Goal: Task Accomplishment & Management: Manage account settings

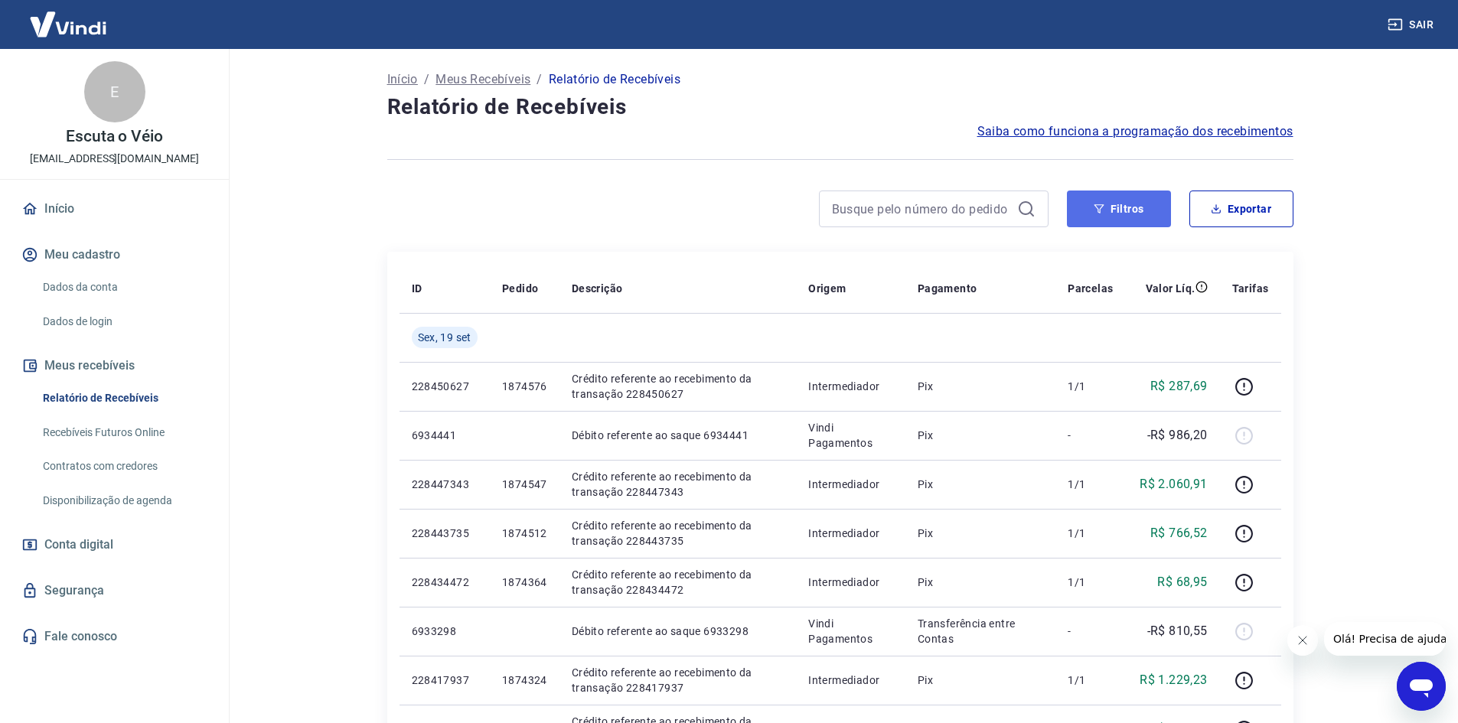
click at [1132, 205] on button "Filtros" at bounding box center [1119, 209] width 104 height 37
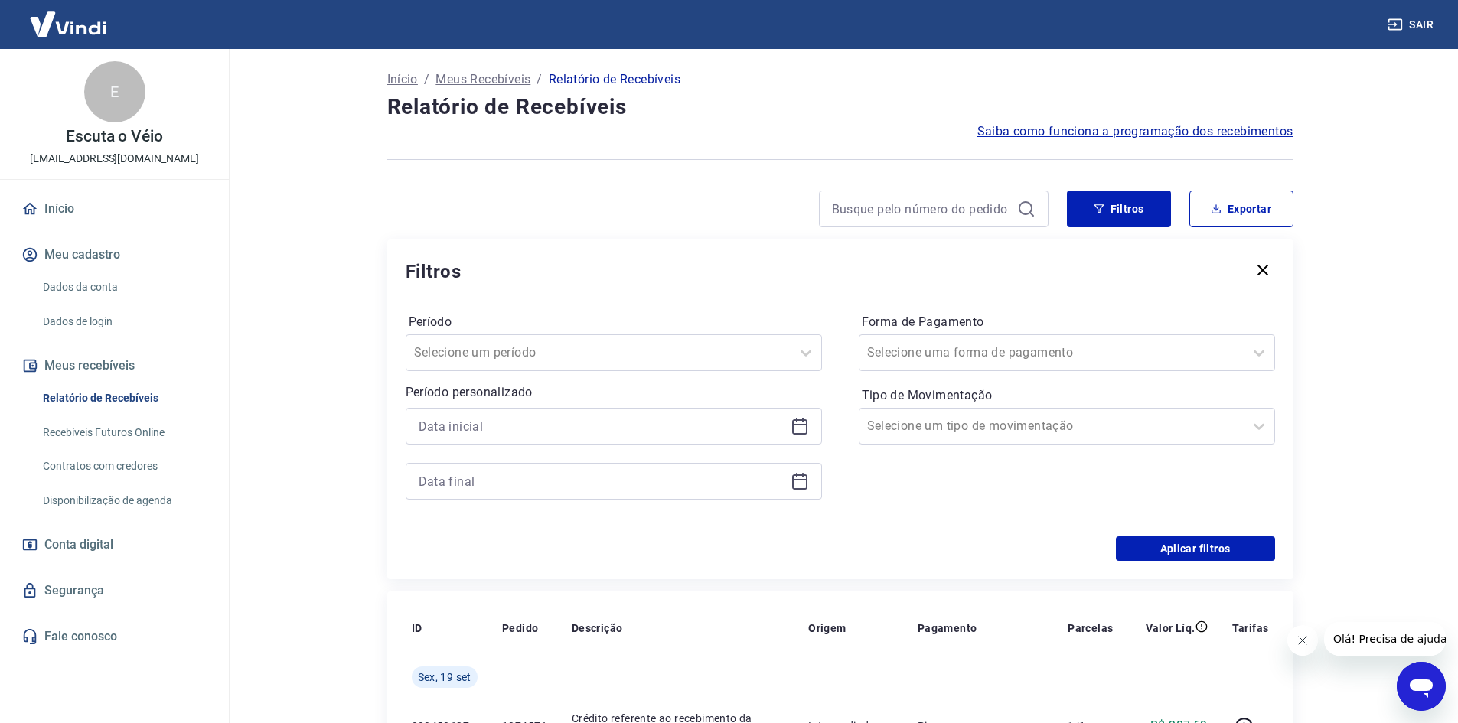
click at [792, 426] on icon at bounding box center [799, 426] width 15 height 15
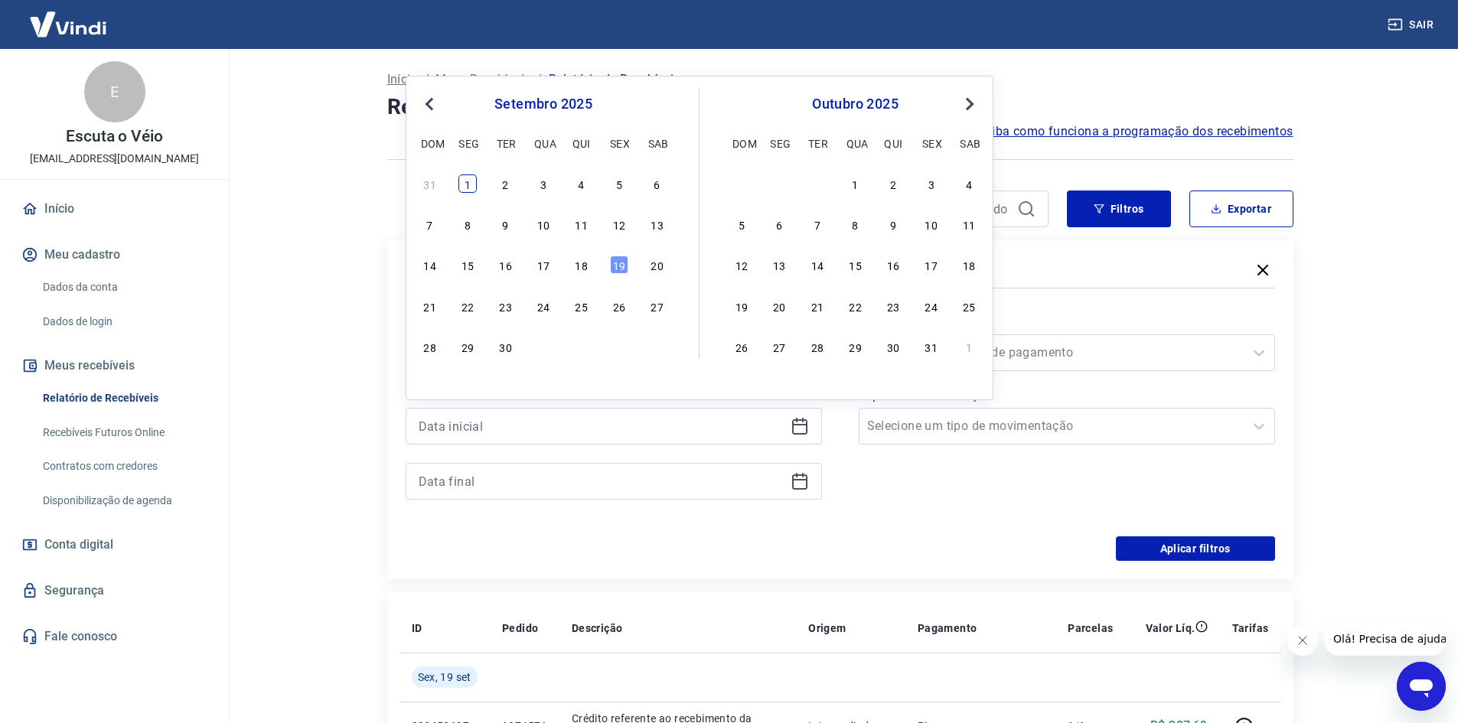
click at [474, 188] on div "1" at bounding box center [467, 184] width 18 height 18
type input "01/09/2025"
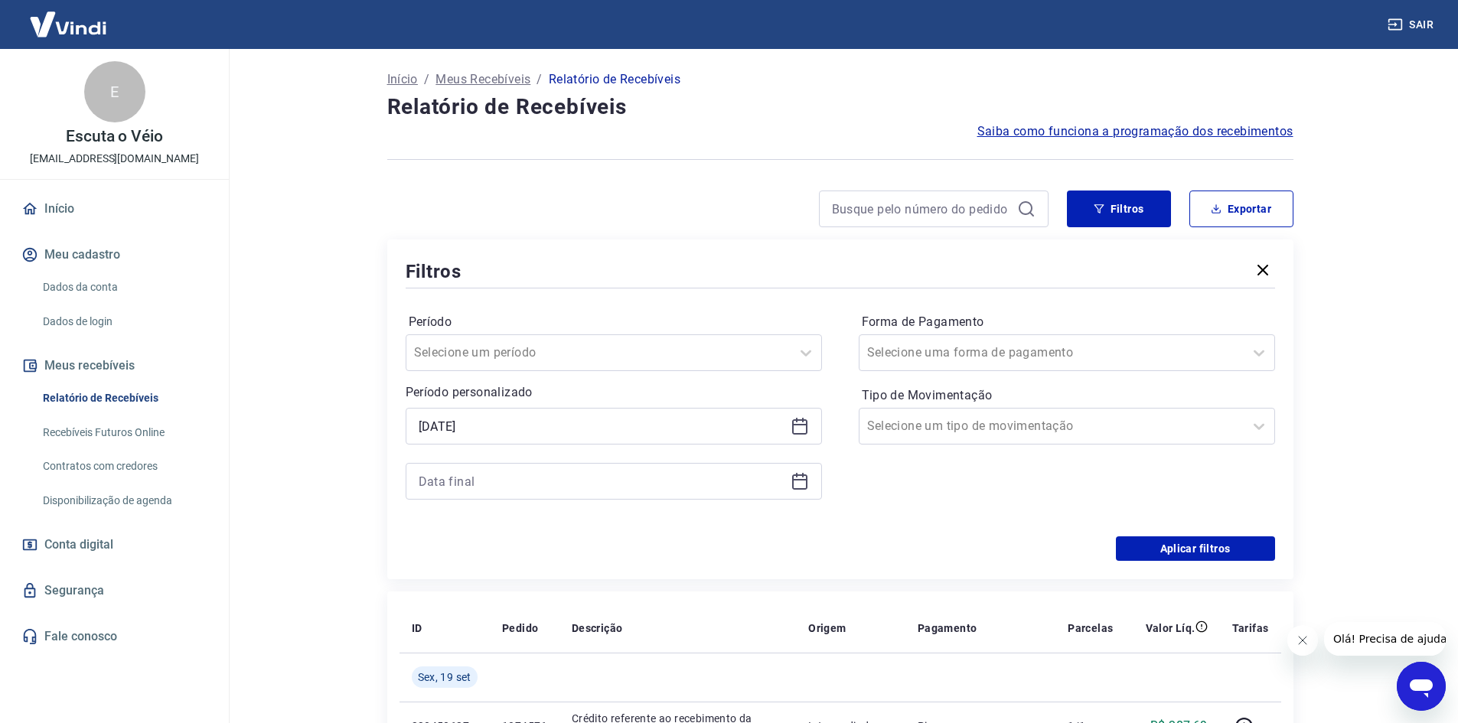
click at [798, 481] on icon at bounding box center [799, 480] width 15 height 2
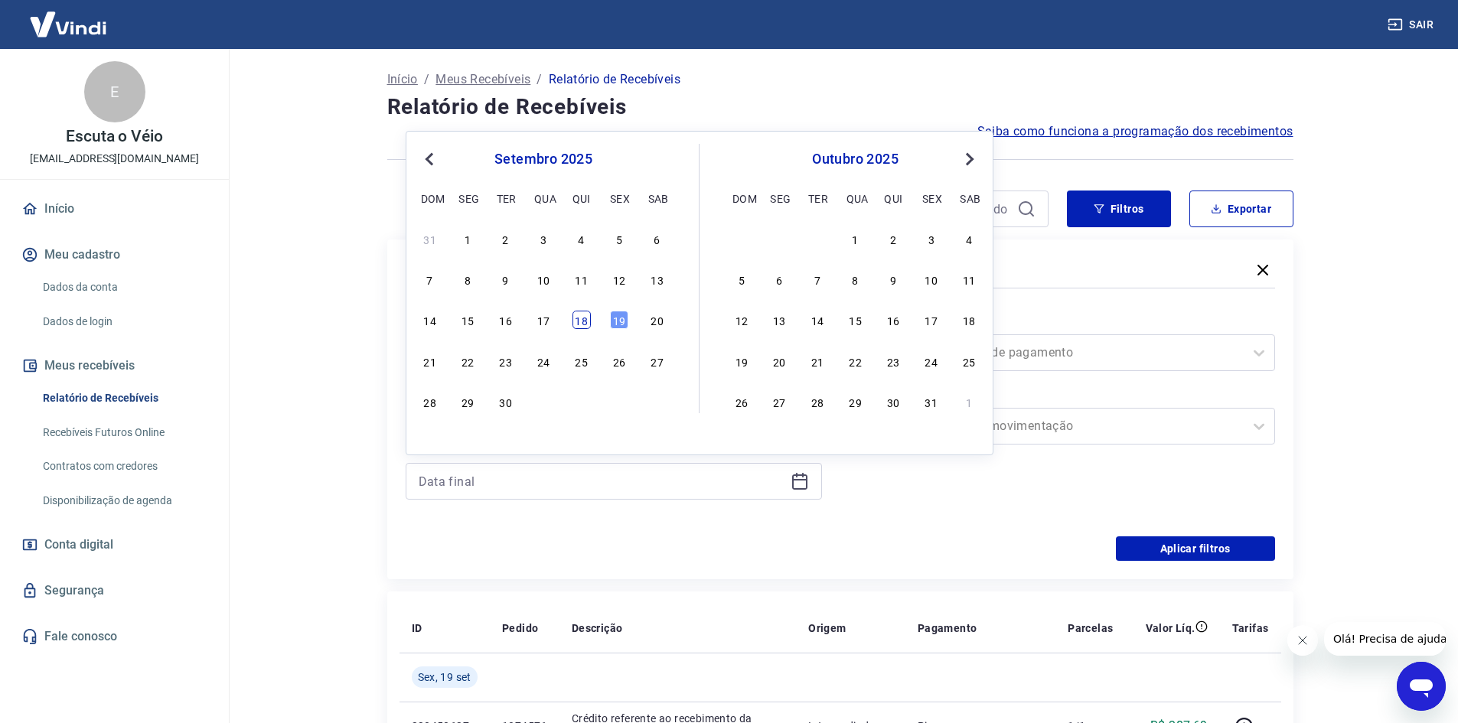
click at [582, 327] on div "18" at bounding box center [582, 320] width 18 height 18
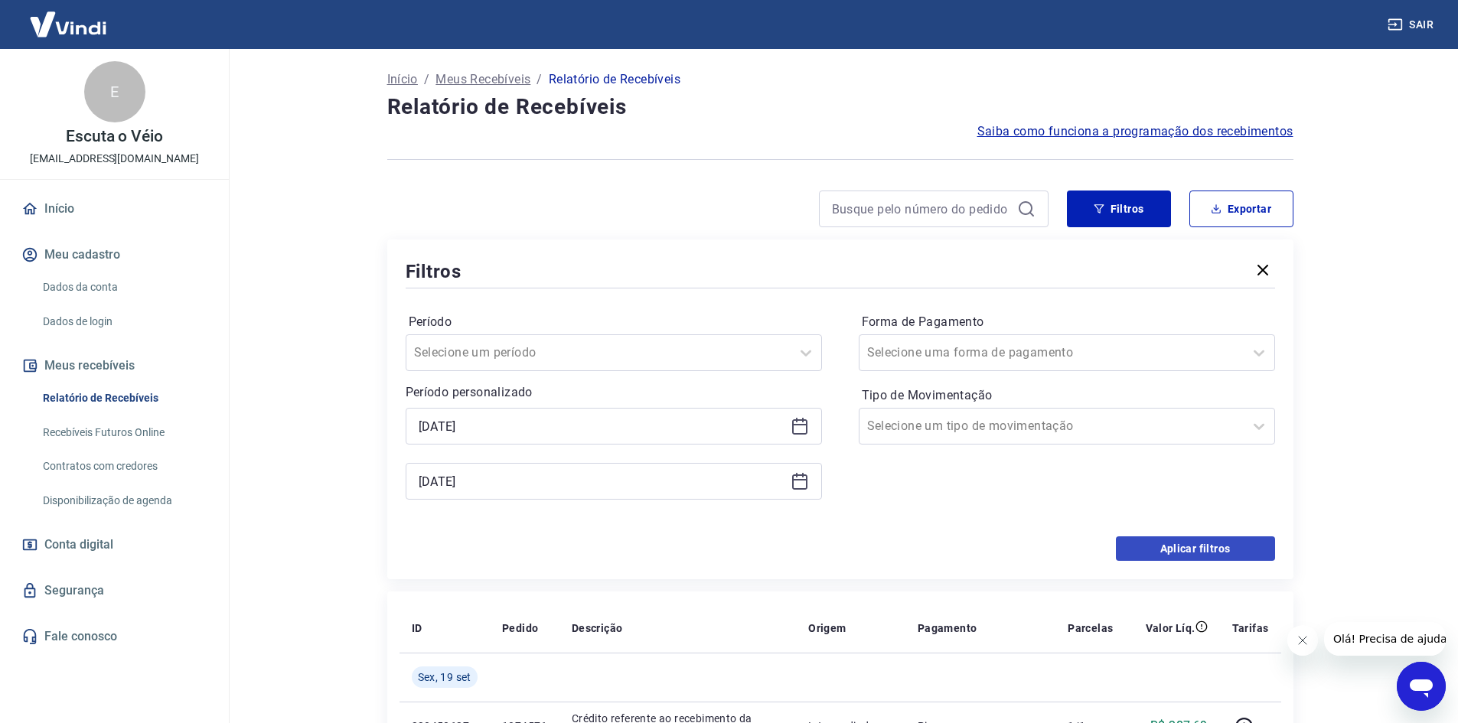
type input "18/09/2025"
click at [1121, 550] on button "Aplicar filtros" at bounding box center [1195, 549] width 159 height 24
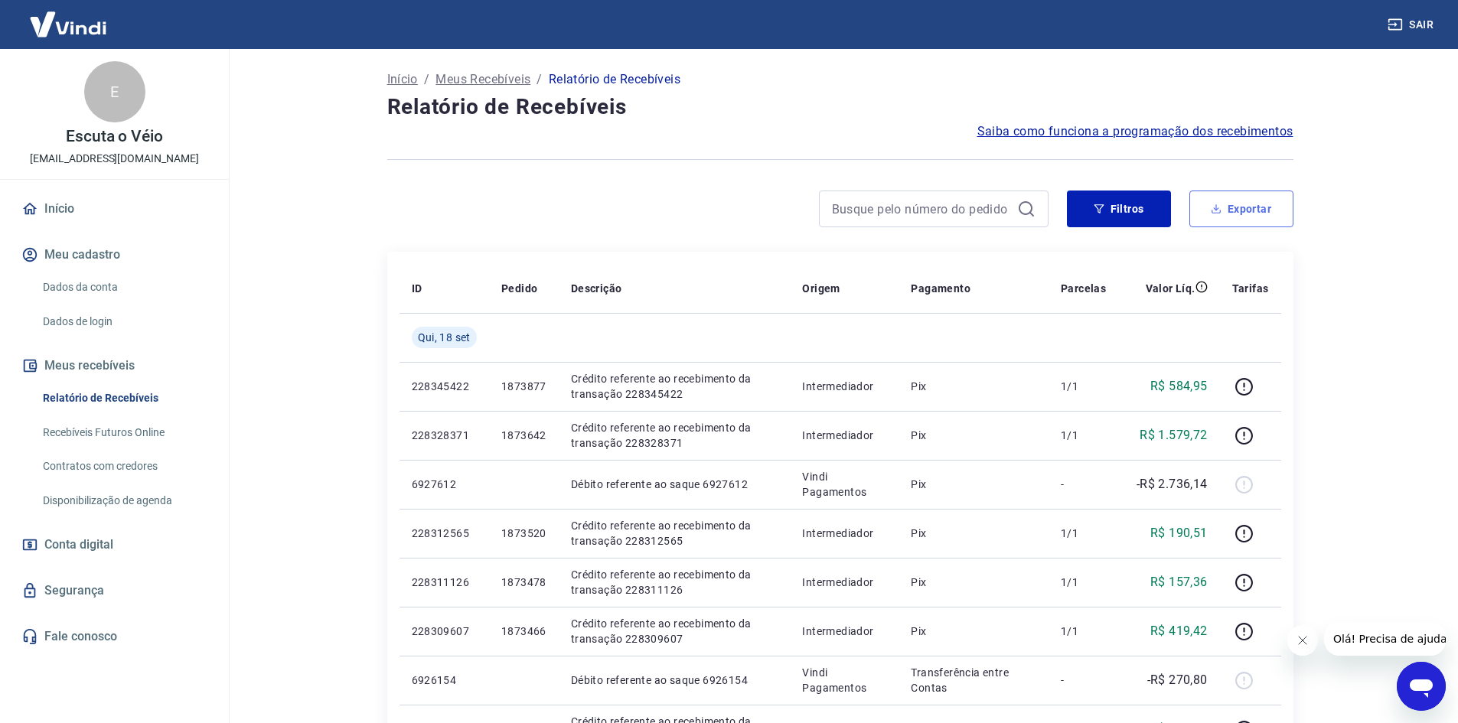
click at [1270, 214] on button "Exportar" at bounding box center [1241, 209] width 104 height 37
type input "01/09/2025"
type input "18/09/2025"
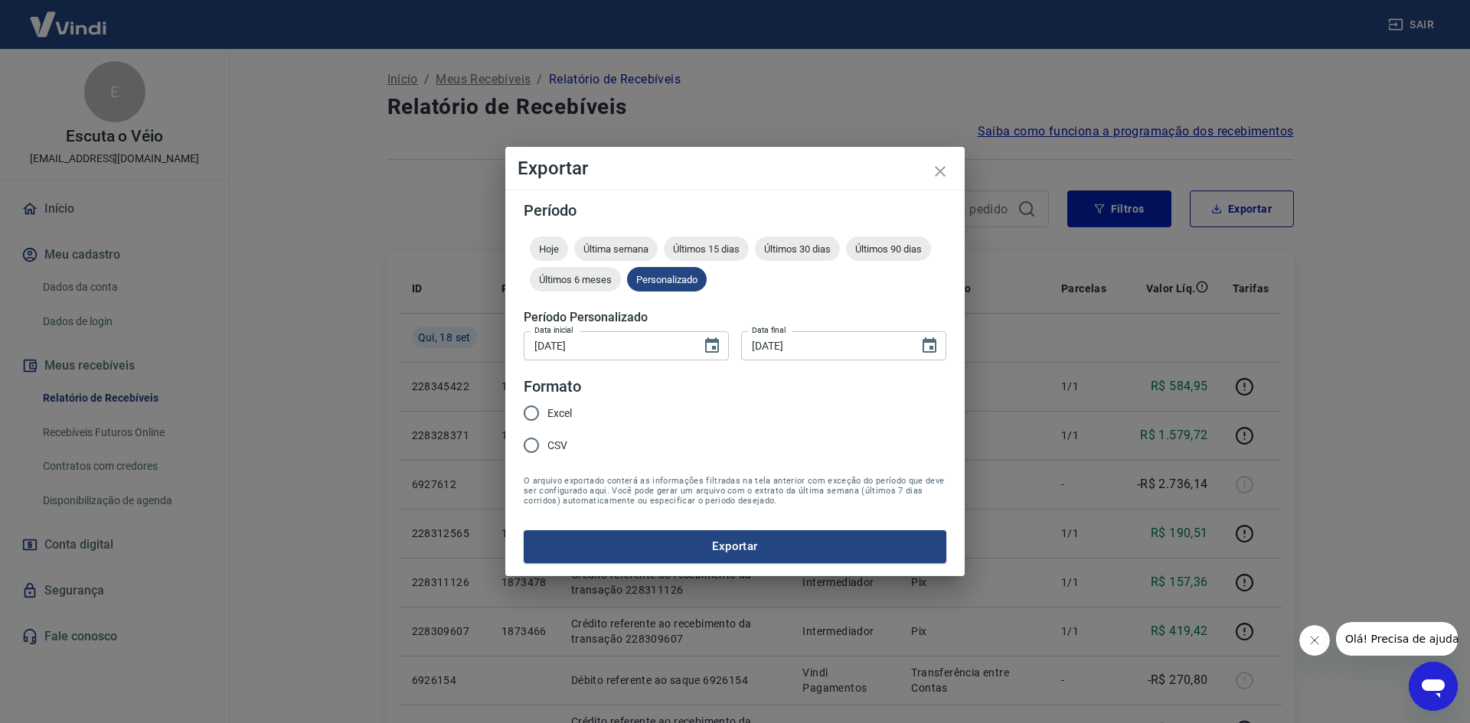
click at [556, 411] on span "Excel" at bounding box center [559, 414] width 24 height 16
click at [547, 411] on input "Excel" at bounding box center [531, 413] width 32 height 32
radio input "true"
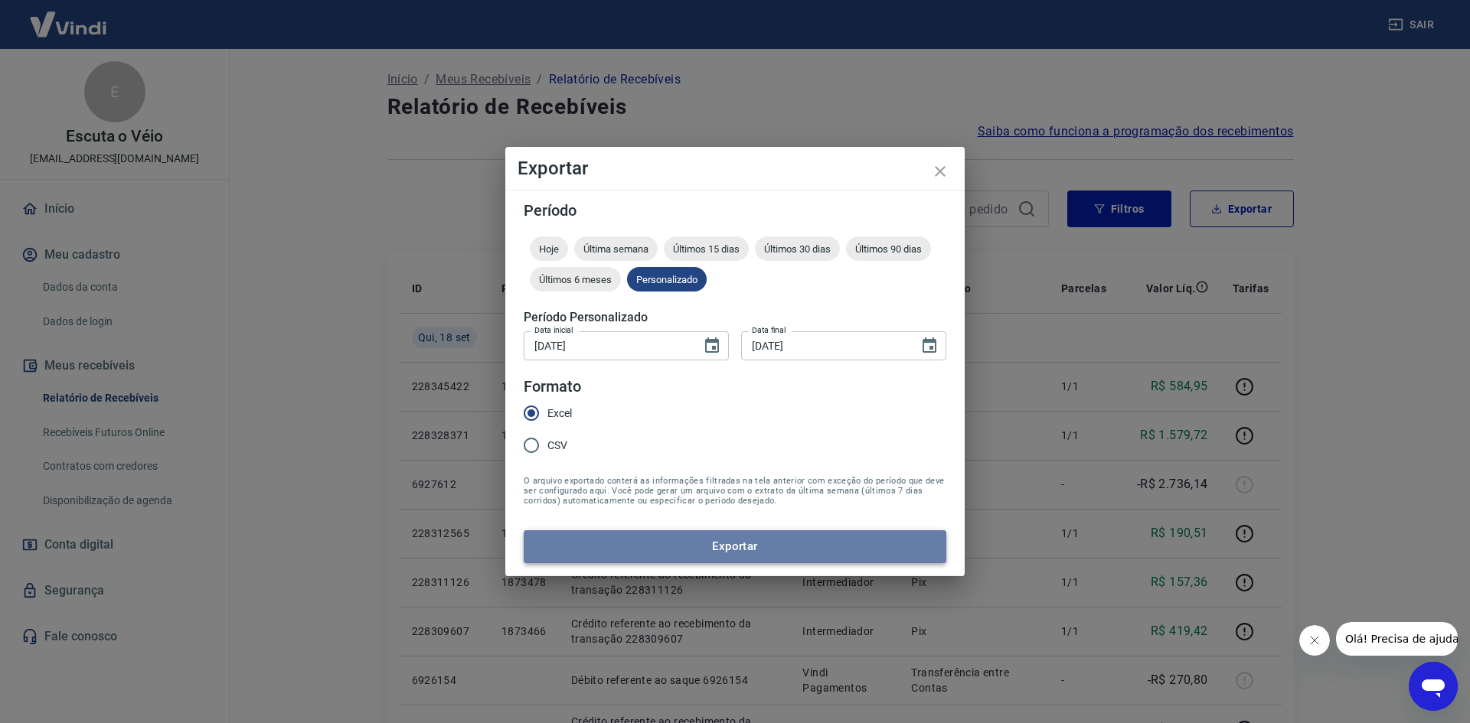
click at [648, 534] on button "Exportar" at bounding box center [735, 546] width 422 height 32
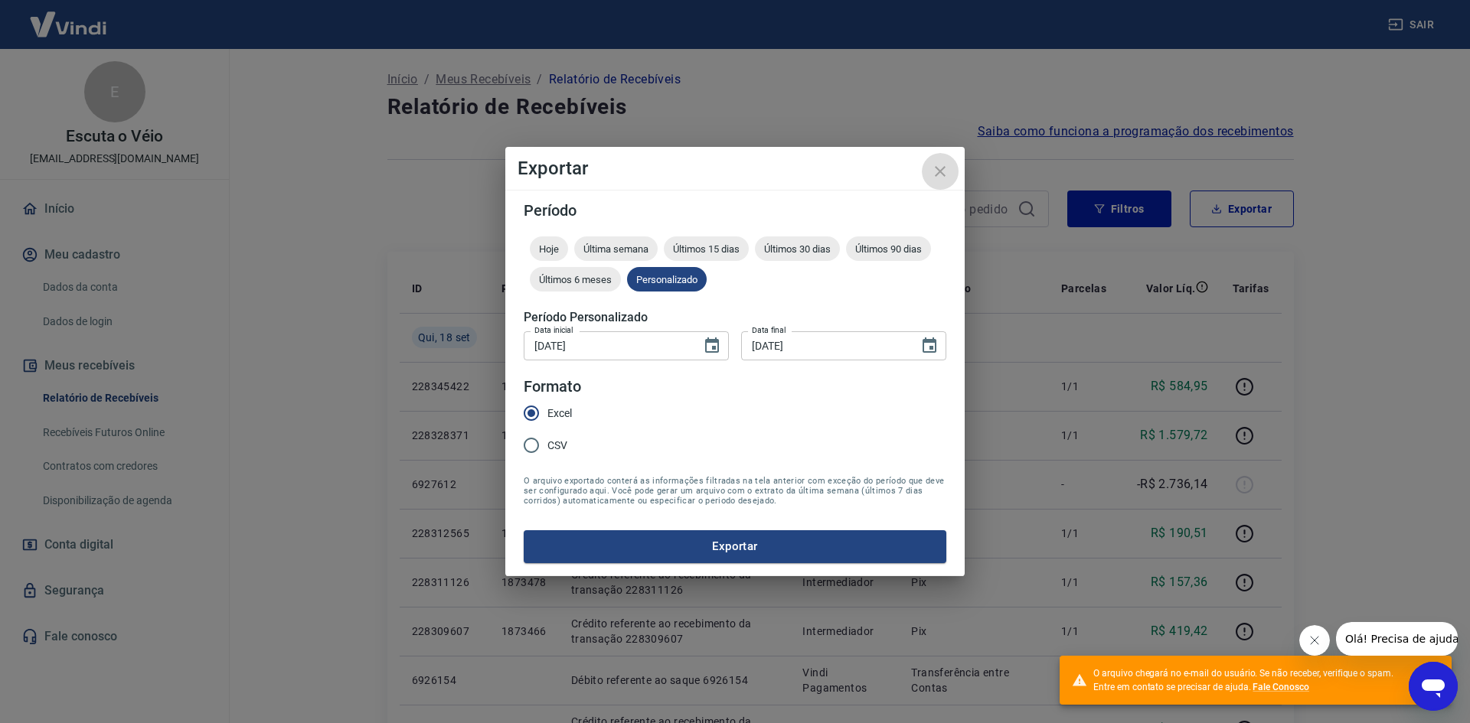
click at [936, 171] on icon "close" at bounding box center [940, 171] width 18 height 18
